Goal: Find specific page/section: Find specific page/section

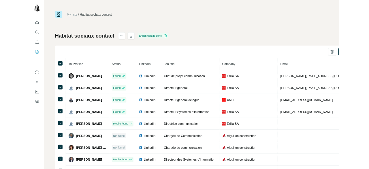
scroll to position [22, 0]
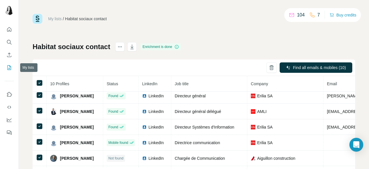
click at [7, 70] on button "My lists" at bounding box center [9, 67] width 9 height 10
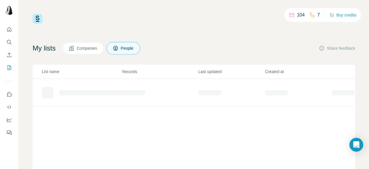
click at [86, 45] on button "Companies" at bounding box center [83, 48] width 41 height 12
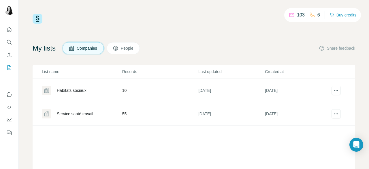
click at [81, 92] on div "Habitats sociaux" at bounding box center [72, 90] width 30 height 6
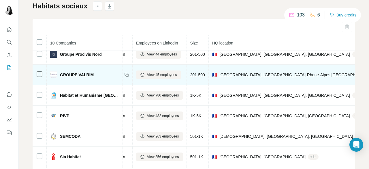
scroll to position [72, 51]
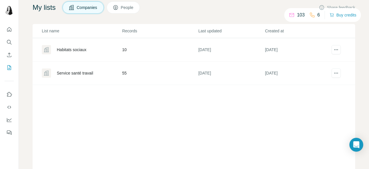
click at [91, 71] on div "Service santé travail" at bounding box center [75, 73] width 36 height 6
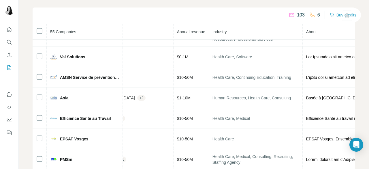
scroll to position [96, 306]
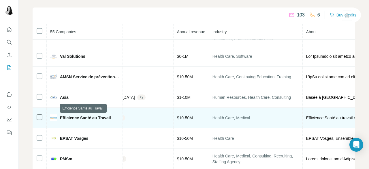
click at [100, 118] on span "Efficience Santé au Travail" at bounding box center [85, 118] width 51 height 6
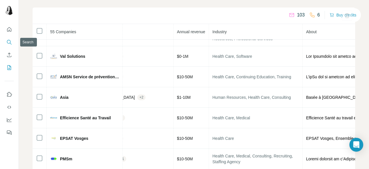
click at [8, 40] on icon "Search" at bounding box center [9, 42] width 4 height 4
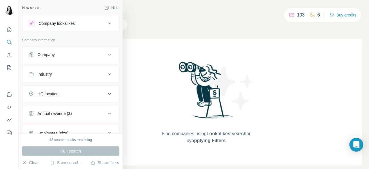
click at [106, 20] on icon at bounding box center [109, 23] width 7 height 7
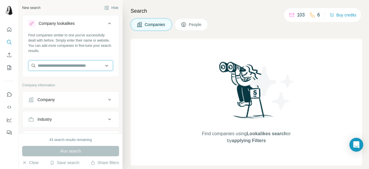
click at [88, 63] on input "text" at bounding box center [70, 65] width 85 height 10
click at [113, 86] on p "Company information" at bounding box center [70, 84] width 97 height 5
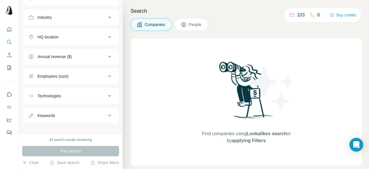
scroll to position [107, 0]
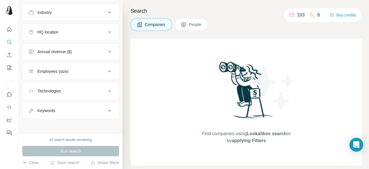
click at [96, 113] on button "Keywords" at bounding box center [70, 110] width 96 height 14
